Goal: Task Accomplishment & Management: Manage account settings

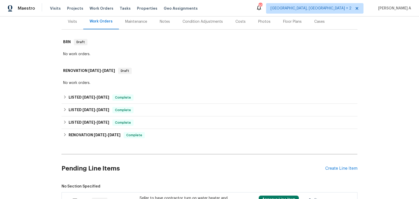
scroll to position [184, 0]
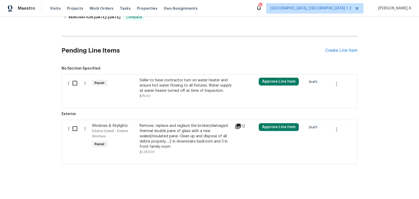
click at [194, 88] on div "Seller to have contractor turn on water heater and ensure hot water flowing to …" at bounding box center [186, 86] width 92 height 16
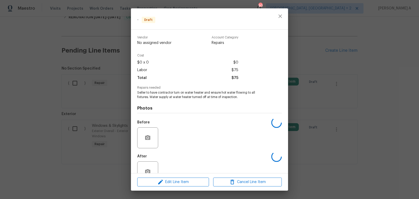
scroll to position [14, 0]
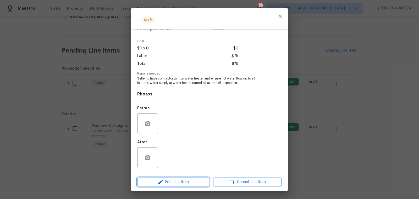
click at [169, 184] on span "Edit Line Item" at bounding box center [173, 182] width 69 height 7
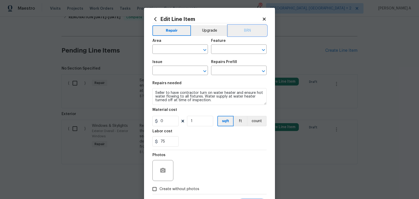
click at [249, 32] on button "BRN" at bounding box center [247, 30] width 39 height 10
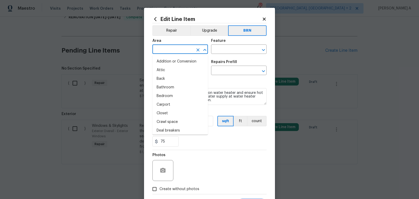
click at [181, 52] on input "text" at bounding box center [172, 50] width 41 height 8
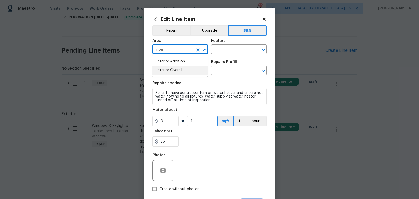
click at [182, 67] on li "Interior Overall" at bounding box center [180, 70] width 56 height 9
type input "Interior Overall"
click at [217, 51] on input "text" at bounding box center [231, 50] width 41 height 8
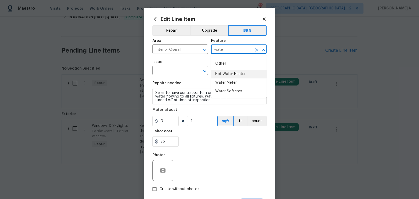
click at [228, 75] on li "Hot Water Heater" at bounding box center [239, 74] width 56 height 9
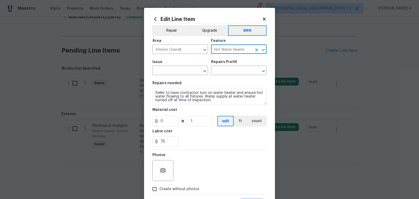
type input "Hot Water Heater"
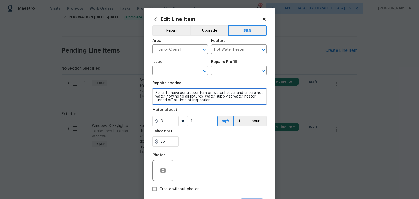
click at [210, 96] on textarea "Seller to have contractor turn on water heater and ensure hot water flowing to …" at bounding box center [209, 96] width 114 height 17
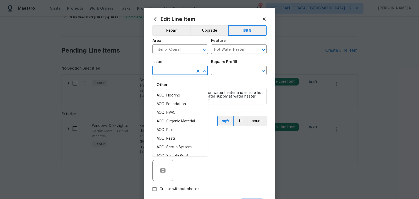
click at [182, 69] on input "text" at bounding box center [172, 71] width 41 height 8
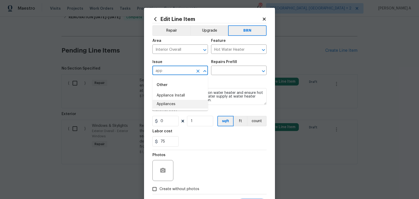
click at [177, 106] on li "Appliances" at bounding box center [180, 104] width 56 height 9
type input "Appliances"
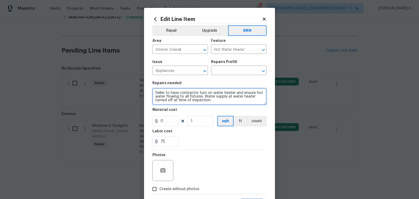
click at [178, 102] on textarea "Seller to have contractor turn on water heater and ensure hot water flowing to …" at bounding box center [209, 96] width 114 height 17
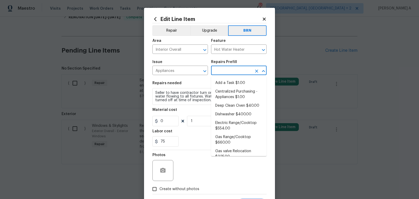
click at [243, 69] on input "text" at bounding box center [231, 71] width 41 height 8
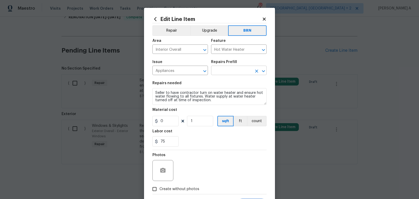
click at [240, 70] on input "text" at bounding box center [231, 71] width 41 height 8
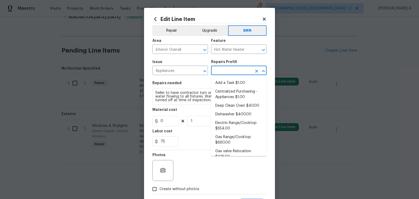
click at [237, 81] on li "Add a Task $1.00" at bounding box center [239, 83] width 56 height 9
type input "Appliances"
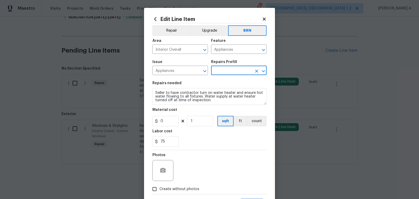
type input "Add a Task $1.00"
type textarea "HPM to detail"
type input "1"
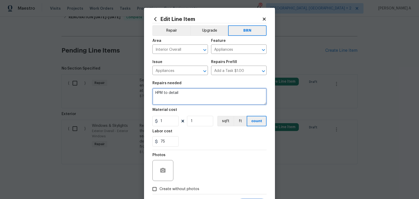
click at [210, 99] on textarea "HPM to detail" at bounding box center [209, 96] width 114 height 17
paste textarea "Seller to have contractor turn on water heater and ensure hot water flowing to …"
type textarea "Seller to have contractor turn on water heater and ensure hot water flowing to …"
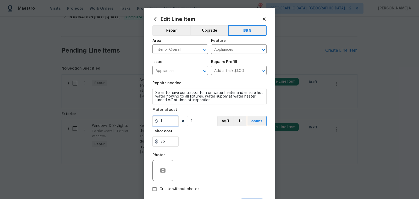
drag, startPoint x: 165, startPoint y: 120, endPoint x: 156, endPoint y: 120, distance: 8.4
click at [156, 120] on div "1" at bounding box center [165, 121] width 26 height 10
type input "0"
click at [211, 149] on section "Repairs needed Seller to have contractor turn on water heater and ensure hot wa…" at bounding box center [209, 114] width 114 height 72
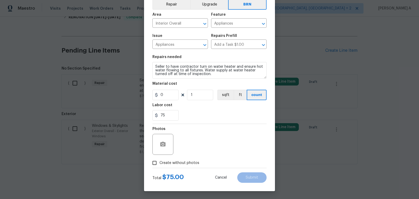
click at [154, 166] on input "Create without photos" at bounding box center [155, 163] width 10 height 10
checkbox input "true"
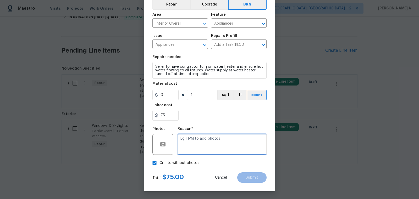
click at [205, 148] on textarea at bounding box center [222, 144] width 89 height 21
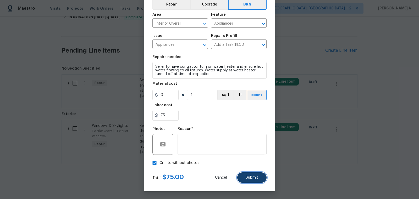
click at [247, 179] on span "Submit" at bounding box center [252, 178] width 13 height 4
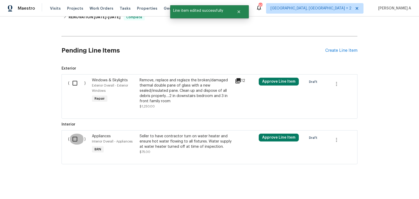
click at [70, 143] on input "checkbox" at bounding box center [76, 139] width 15 height 11
checkbox input "true"
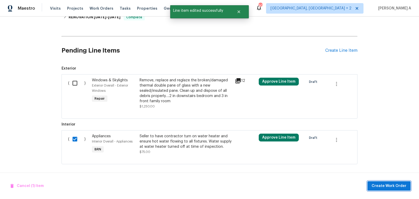
click at [390, 186] on span "Create Work Order" at bounding box center [389, 186] width 35 height 7
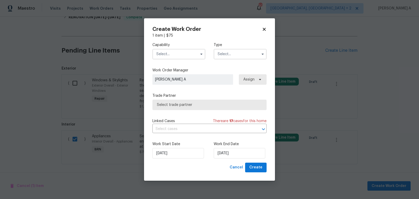
click at [192, 53] on input "text" at bounding box center [178, 54] width 53 height 10
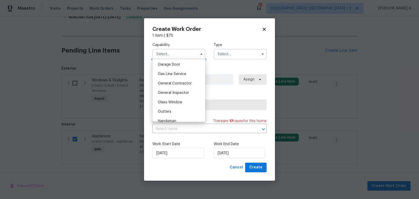
scroll to position [252, 0]
click at [177, 101] on div "Handyman" at bounding box center [179, 101] width 50 height 9
type input "Handyman"
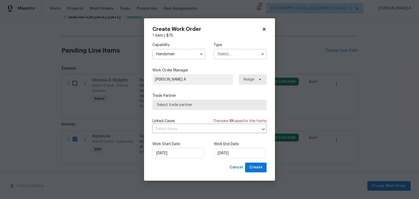
click at [231, 56] on input "text" at bounding box center [240, 54] width 53 height 10
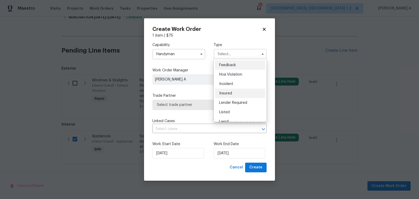
scroll to position [62, 0]
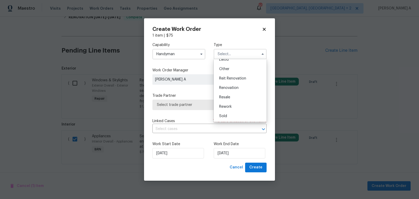
click at [232, 95] on div "Resale" at bounding box center [240, 97] width 50 height 9
type input "Resale"
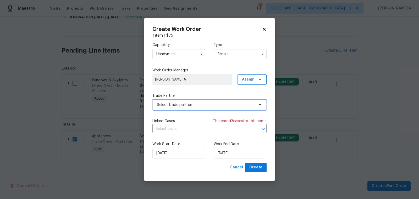
click at [184, 107] on span "Select trade partner" at bounding box center [206, 104] width 98 height 5
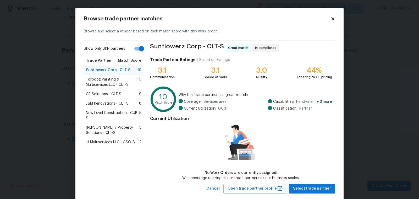
click at [140, 51] on input "Show only BRN partners" at bounding box center [142, 49] width 30 height 10
checkbox input "false"
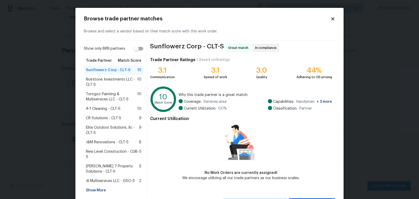
scroll to position [13, 0]
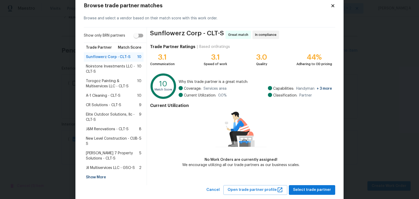
click at [100, 177] on div "Show More" at bounding box center [114, 177] width 60 height 9
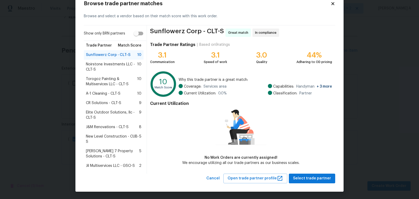
scroll to position [0, 0]
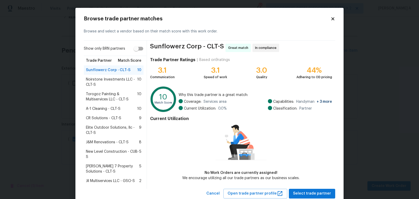
click at [333, 18] on icon at bounding box center [333, 19] width 5 height 5
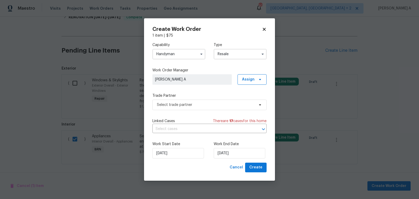
click at [192, 51] on input "Handyman" at bounding box center [178, 54] width 53 height 10
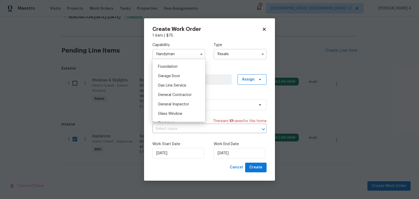
scroll to position [223, 0]
click at [180, 95] on div "General Contractor" at bounding box center [179, 92] width 50 height 9
type input "General Contractor"
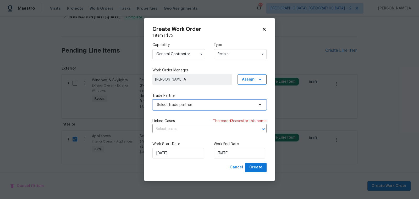
click at [180, 102] on span "Select trade partner" at bounding box center [209, 105] width 114 height 10
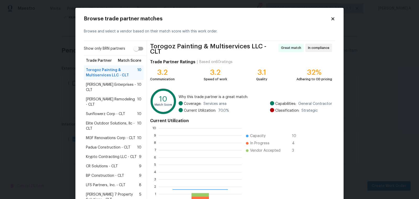
scroll to position [73, 83]
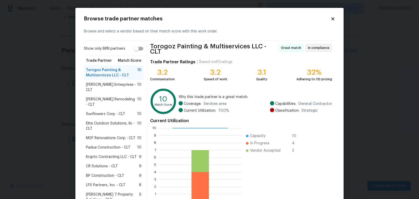
click at [118, 85] on span "[PERSON_NAME] Enterprises - CLT" at bounding box center [111, 87] width 51 height 10
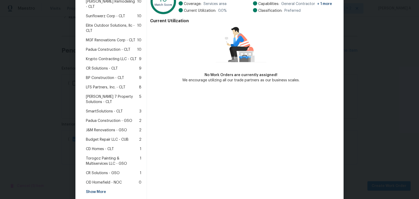
scroll to position [114, 0]
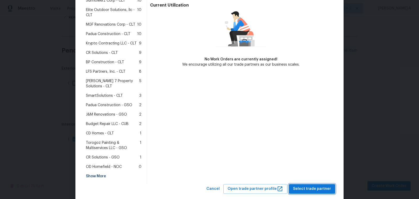
click at [319, 186] on span "Select trade partner" at bounding box center [312, 189] width 38 height 7
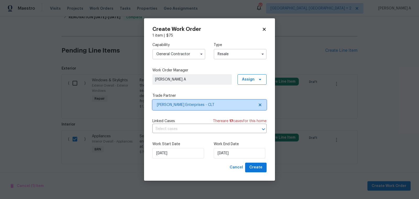
scroll to position [0, 0]
click at [196, 129] on input "text" at bounding box center [202, 129] width 100 height 8
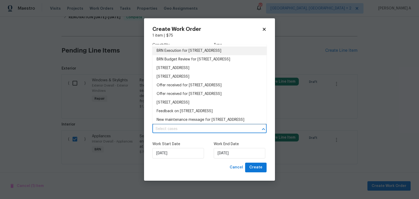
click at [190, 54] on li "BRN Execution for [STREET_ADDRESS]" at bounding box center [209, 51] width 114 height 9
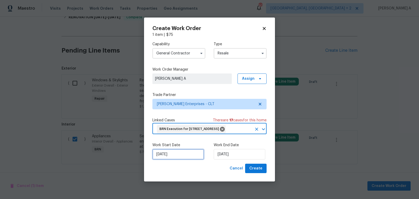
click at [172, 160] on input "[DATE]" at bounding box center [178, 154] width 52 height 10
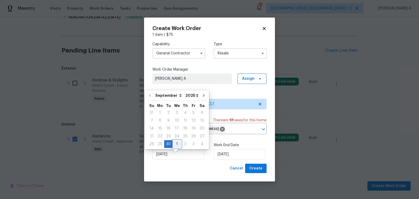
click at [178, 144] on div "1" at bounding box center [177, 144] width 9 height 7
type input "[DATE]"
select select "9"
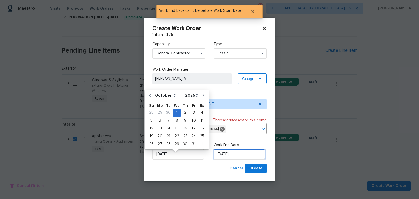
click at [221, 160] on input "[DATE]" at bounding box center [240, 154] width 52 height 10
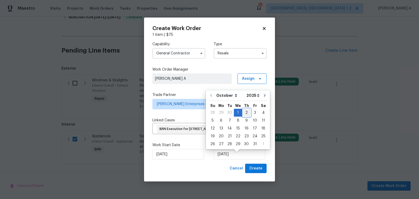
click at [244, 111] on div "2" at bounding box center [246, 112] width 8 height 7
type input "[DATE]"
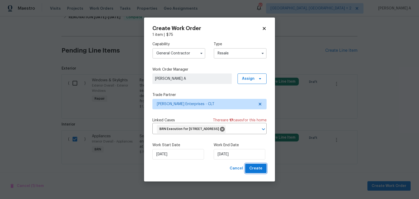
click at [254, 172] on span "Create" at bounding box center [255, 169] width 13 height 7
checkbox input "false"
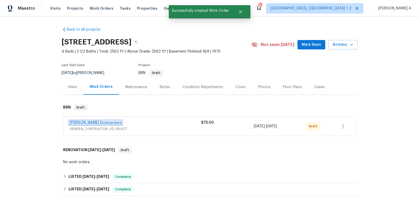
click at [81, 122] on link "[PERSON_NAME] Enterprises" at bounding box center [96, 123] width 52 height 4
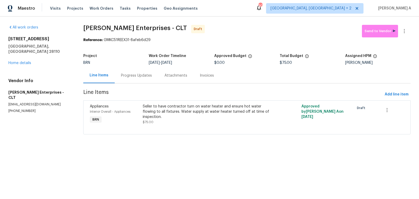
click at [134, 80] on div "Progress Updates" at bounding box center [136, 75] width 43 height 15
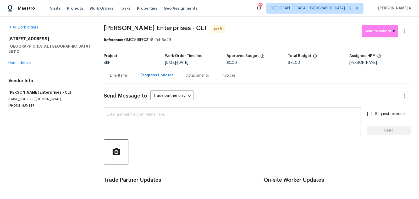
click at [133, 125] on textarea at bounding box center [232, 122] width 251 height 18
paste textarea "Hi, I'm Akshay from Opendoor. Just wanted to check if you received the workorde…"
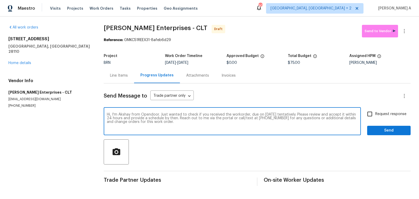
type textarea "Hi, I'm Akshay from Opendoor. Just wanted to check if you received the workorde…"
click at [372, 113] on input "Request response" at bounding box center [369, 114] width 11 height 11
checkbox input "true"
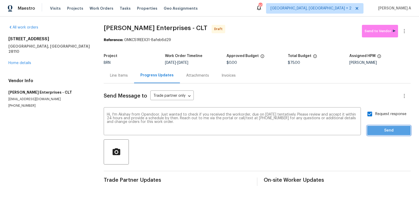
click at [386, 129] on span "Send" at bounding box center [388, 131] width 35 height 7
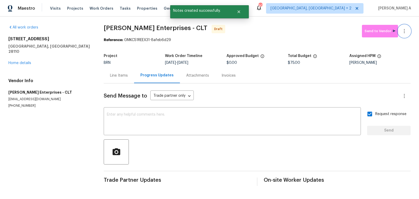
click at [405, 28] on button "button" at bounding box center [404, 31] width 13 height 13
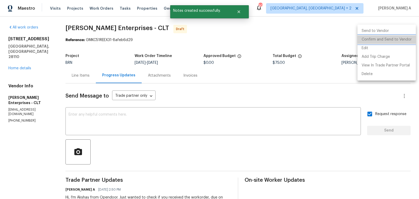
click at [409, 39] on li "Confirm and Send to Vendor" at bounding box center [387, 39] width 58 height 9
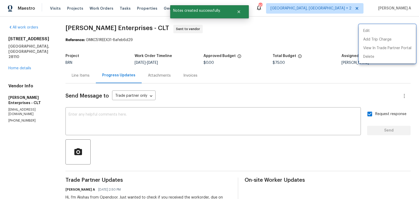
click at [266, 42] on div at bounding box center [209, 99] width 419 height 199
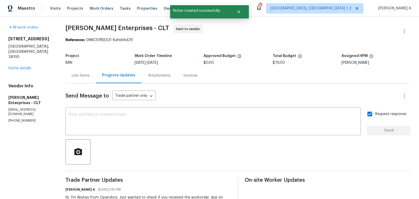
click at [80, 72] on div "Line Items" at bounding box center [80, 75] width 30 height 15
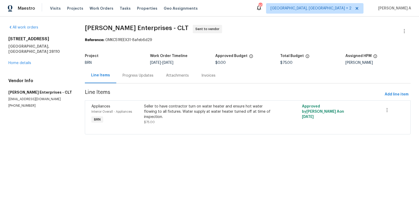
click at [137, 76] on div "Progress Updates" at bounding box center [138, 75] width 31 height 5
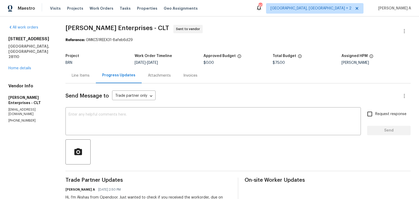
click at [80, 73] on div "Line Items" at bounding box center [81, 75] width 18 height 5
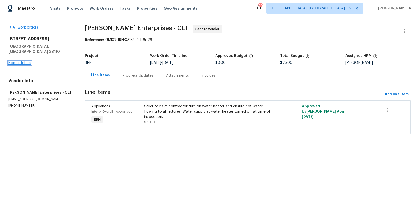
click at [20, 61] on link "Home details" at bounding box center [19, 63] width 23 height 4
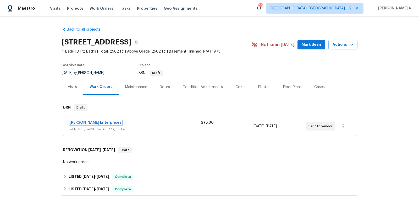
click at [87, 123] on link "[PERSON_NAME] Enterprises" at bounding box center [96, 123] width 52 height 4
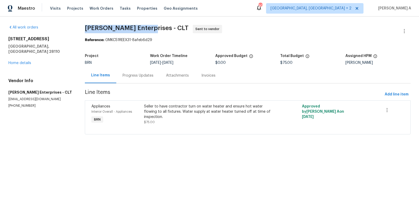
copy span "[PERSON_NAME] Enterprises"
drag, startPoint x: 83, startPoint y: 30, endPoint x: 148, endPoint y: 32, distance: 65.0
click at [148, 32] on div "All work orders [STREET_ADDRESS][PERSON_NAME] Home details Vendor Info [PERSON_…" at bounding box center [209, 83] width 419 height 133
click at [271, 12] on div "Maestro Visits Projects Work Orders Tasks Properties Geo Assignments 90 [GEOGRA…" at bounding box center [209, 8] width 419 height 17
click at [139, 73] on div "Progress Updates" at bounding box center [138, 75] width 31 height 5
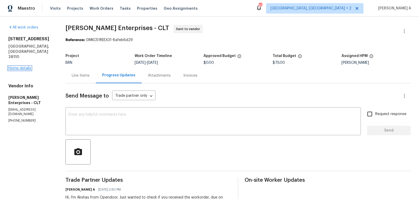
click at [28, 67] on link "Home details" at bounding box center [19, 69] width 23 height 4
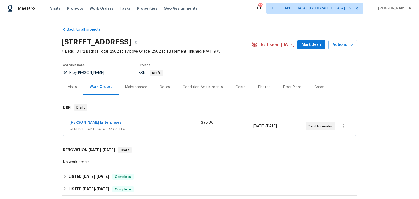
scroll to position [17, 0]
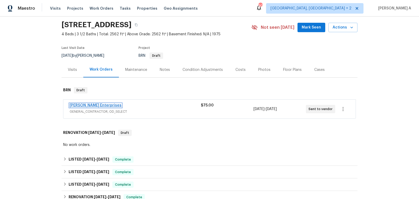
click at [94, 104] on link "[PERSON_NAME] Enterprises" at bounding box center [96, 106] width 52 height 4
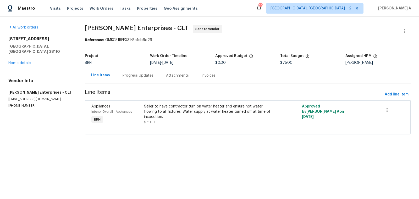
click at [139, 76] on div "Progress Updates" at bounding box center [138, 75] width 31 height 5
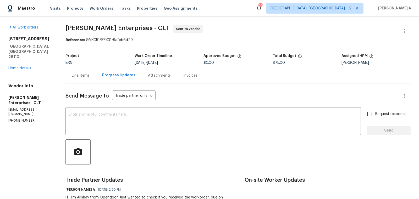
click at [92, 84] on div "Send Message to Trade partner only Trade partner only ​ x ​ Request response Se…" at bounding box center [237, 153] width 345 height 139
click at [89, 79] on div "Line Items" at bounding box center [80, 75] width 30 height 15
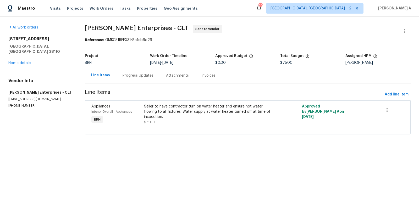
click at [11, 60] on div "[STREET_ADDRESS][PERSON_NAME] Home details" at bounding box center [40, 50] width 64 height 29
click at [22, 61] on link "Home details" at bounding box center [19, 63] width 23 height 4
